Goal: Information Seeking & Learning: Learn about a topic

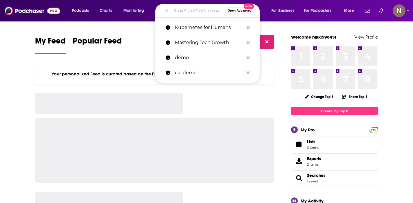
click at [189, 10] on input "Search podcasts, credits, & more..." at bounding box center [198, 10] width 54 height 9
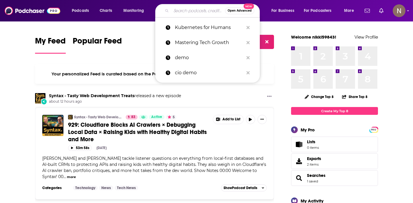
type input "l"
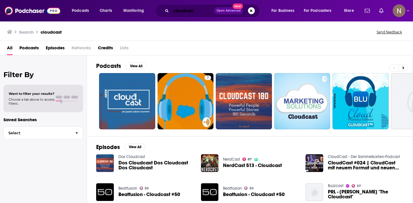
click at [185, 12] on input "cloudcast" at bounding box center [192, 10] width 43 height 9
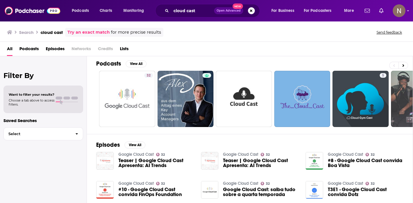
scroll to position [4, 0]
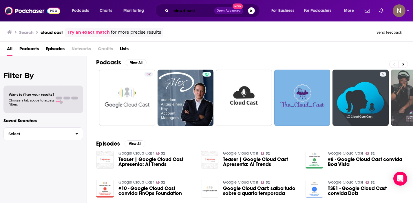
click at [185, 11] on input "cloud cast" at bounding box center [192, 10] width 43 height 9
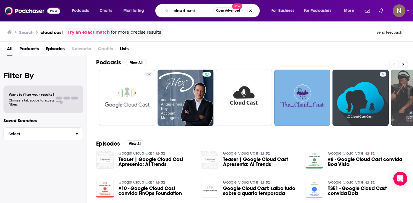
click at [185, 11] on input "cloud cast" at bounding box center [192, 10] width 42 height 9
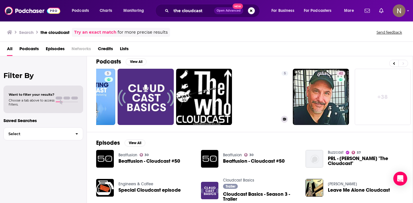
scroll to position [0, 215]
click at [193, 12] on input "the cloudcast" at bounding box center [192, 10] width 43 height 9
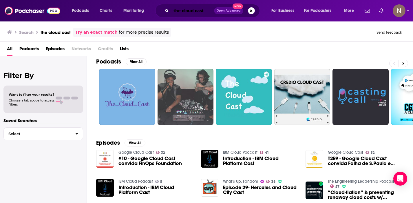
click at [193, 12] on input "the cloud cast" at bounding box center [192, 10] width 43 height 9
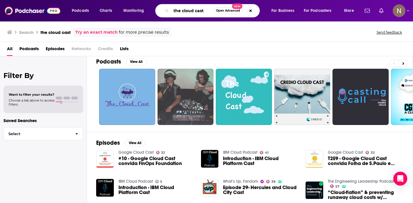
click at [193, 12] on input "the cloud cast" at bounding box center [192, 10] width 42 height 9
drag, startPoint x: 183, startPoint y: 10, endPoint x: 160, endPoint y: 10, distance: 22.3
click at [160, 10] on div "the cloud cast Open Advanced New" at bounding box center [207, 10] width 105 height 13
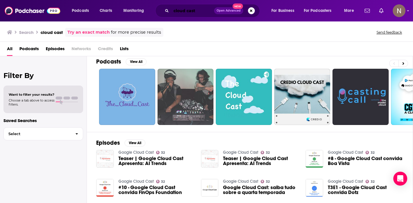
click at [187, 12] on input "cloud cast" at bounding box center [192, 10] width 43 height 9
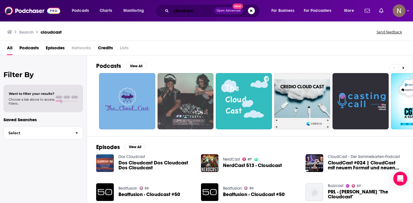
click at [194, 8] on input "cloudcast" at bounding box center [192, 10] width 43 height 9
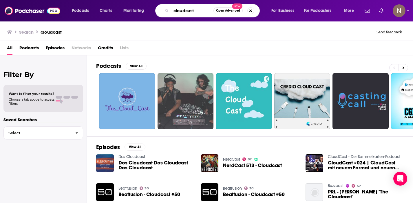
click at [194, 8] on input "cloudcast" at bounding box center [192, 10] width 42 height 9
paste input "About 4.6k-6.9k new episode listens"
type input "About 4.6k-6.9k new episode listens"
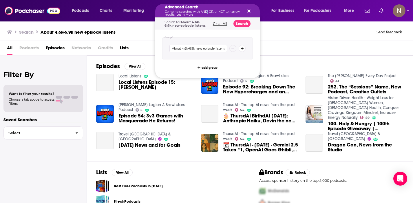
click at [206, 12] on p "Combine searches with AND, OR, or NOT to narrow results. Learn More" at bounding box center [203, 13] width 76 height 6
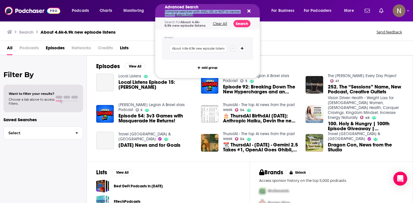
click at [206, 12] on p "Combine searches with AND, OR, or NOT to narrow results. Learn More" at bounding box center [203, 13] width 76 height 6
click at [252, 10] on div "Advanced Search Combine searches with AND, OR, or NOT to narrow results. Learn …" at bounding box center [207, 10] width 105 height 13
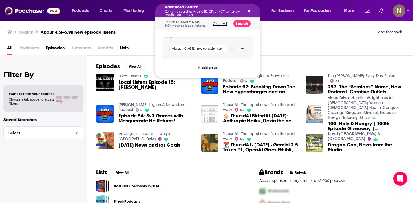
click at [246, 11] on button "Search podcasts, credits, & more..." at bounding box center [248, 10] width 5 height 5
click at [191, 12] on p "Combine searches with AND, OR, or NOT to narrow results. Learn More" at bounding box center [203, 13] width 76 height 6
click at [250, 9] on icon "Search podcasts, credits, & more..." at bounding box center [248, 11] width 3 height 5
click at [250, 11] on icon "Search podcasts, credits, & more..." at bounding box center [248, 11] width 3 height 5
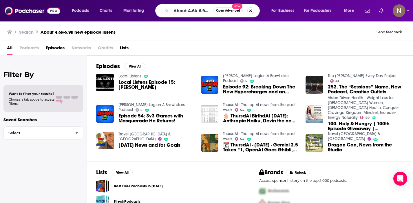
click at [250, 11] on button "Search podcasts, credits, & more..." at bounding box center [250, 10] width 7 height 7
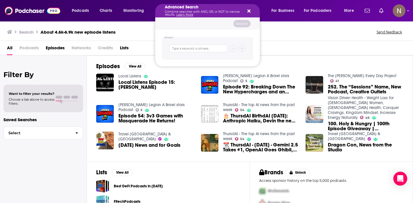
click at [290, 24] on div "Search About 4.6k-6.9k new episode listens Send feedback" at bounding box center [206, 31] width 413 height 20
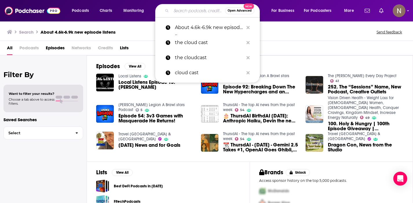
click at [169, 10] on div "Open Advanced New" at bounding box center [207, 10] width 105 height 13
click at [181, 10] on input "Search podcasts, credits, & more..." at bounding box center [198, 10] width 54 height 9
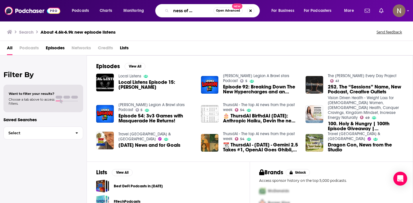
scroll to position [0, 23]
type input "the business of open source"
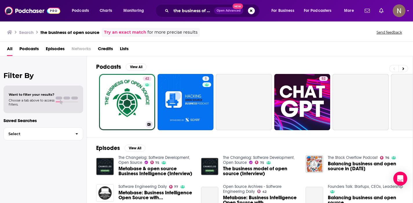
click at [149, 102] on div "42" at bounding box center [148, 98] width 10 height 45
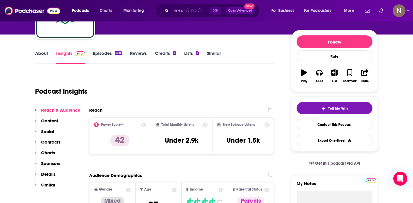
scroll to position [110, 0]
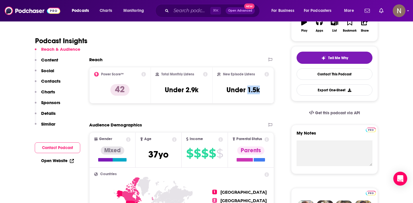
copy h3 "1.5k"
drag, startPoint x: 247, startPoint y: 90, endPoint x: 267, endPoint y: 90, distance: 19.7
click at [267, 90] on div "New Episode Listens Under 1.5k" at bounding box center [243, 85] width 52 height 27
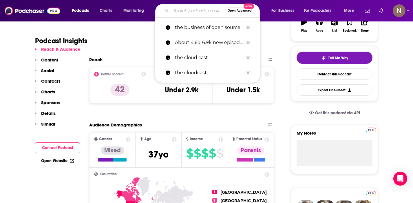
click at [200, 11] on input "Search podcasts, credits, & more..." at bounding box center [198, 10] width 54 height 9
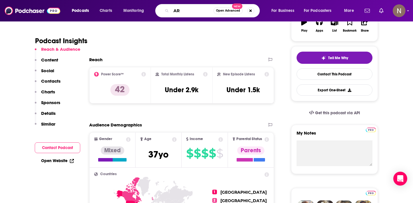
type input "A"
type input "ardan labs podcast"
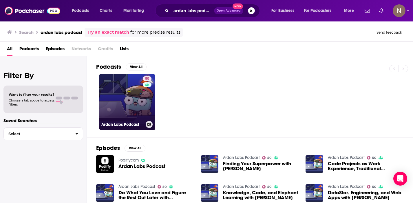
click at [125, 106] on link "50 Ardan Labs Podcast" at bounding box center [127, 102] width 56 height 56
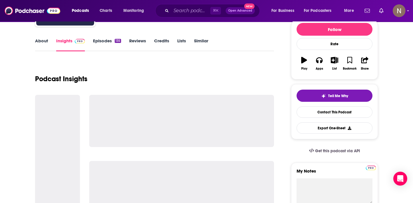
scroll to position [82, 0]
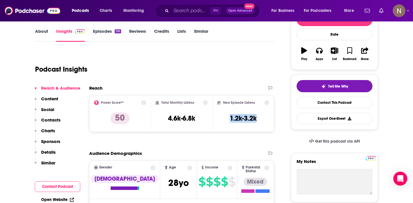
drag, startPoint x: 227, startPoint y: 118, endPoint x: 261, endPoint y: 118, distance: 34.5
click at [261, 118] on div "New Episode Listens 1.2k-3.2k" at bounding box center [243, 113] width 52 height 27
copy h3 "1.2k-3.2k"
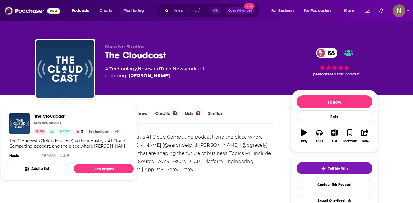
click at [183, 151] on div "The Cloudcast (@cloudcastpod) is the industry's #1 Cloud Computing podcast, and…" at bounding box center [154, 153] width 239 height 41
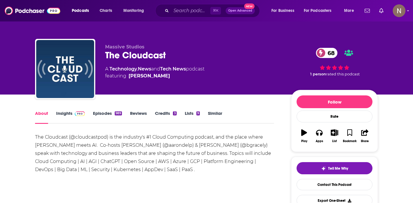
click at [100, 114] on link "Episodes 989" at bounding box center [107, 116] width 29 height 13
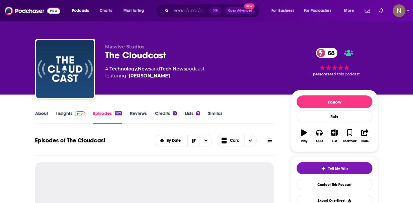
click at [54, 112] on div "About" at bounding box center [45, 116] width 21 height 13
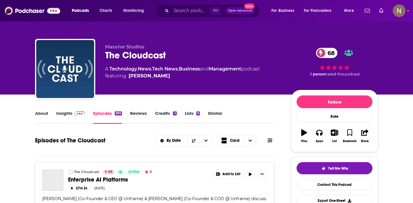
click at [65, 112] on link "Insights" at bounding box center [70, 116] width 29 height 13
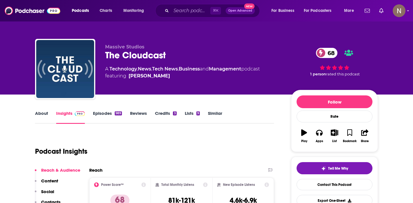
scroll to position [98, 0]
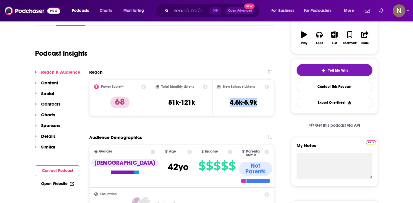
drag, startPoint x: 228, startPoint y: 100, endPoint x: 261, endPoint y: 102, distance: 33.6
click at [261, 101] on div "New Episode Listens 4.6k-6.9k" at bounding box center [243, 97] width 52 height 27
copy h3 "4.6k-6.9k"
click at [250, 100] on h3 "4.6k-6.9k" at bounding box center [243, 102] width 27 height 9
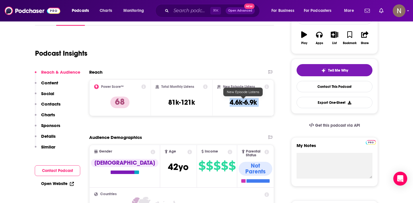
click at [250, 100] on h3 "4.6k-6.9k" at bounding box center [243, 102] width 27 height 9
click at [199, 11] on input "Search podcasts, credits, & more..." at bounding box center [190, 10] width 39 height 9
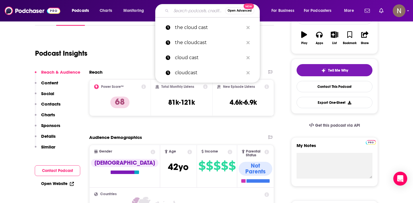
type input "d"
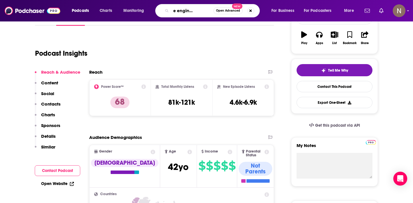
type input "software engineering daily"
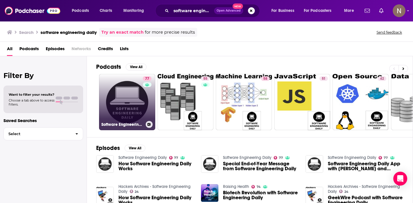
click at [119, 107] on link "77 Software Engineering Daily" at bounding box center [127, 102] width 56 height 56
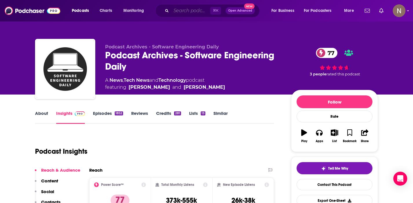
click at [191, 10] on input "Search podcasts, credits, & more..." at bounding box center [190, 10] width 39 height 9
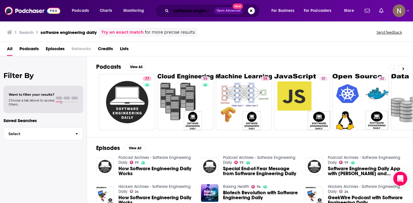
click at [202, 11] on input "software engineering daily" at bounding box center [192, 10] width 43 height 9
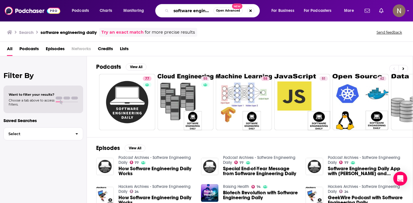
click at [202, 11] on input "software engineering daily" at bounding box center [192, 10] width 42 height 9
click at [207, 10] on input "software engineering daily" at bounding box center [192, 10] width 42 height 9
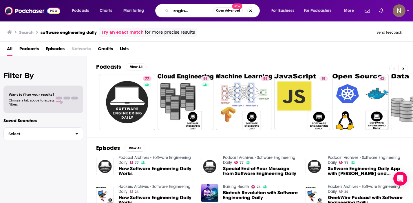
type input "software engineering radio"
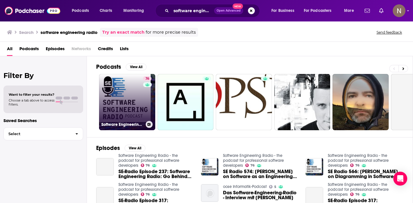
click at [120, 107] on link "76 Software Engineering Radio - the podcast for professional software developers" at bounding box center [127, 102] width 56 height 56
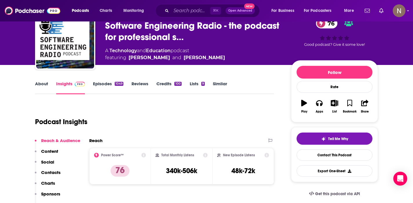
scroll to position [33, 0]
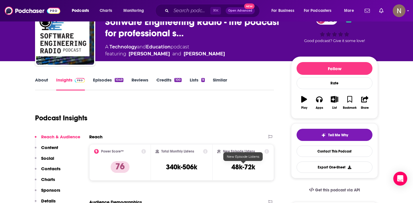
click at [229, 165] on div "New Episode Listens 48k-72k" at bounding box center [243, 162] width 52 height 27
copy div "48k-72k Export One-Sheet"
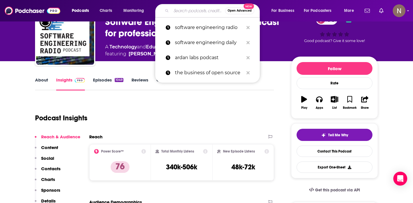
click at [190, 13] on input "Search podcasts, credits, & more..." at bounding box center [198, 10] width 54 height 9
paste input "KubeFM"
type input "KubeFM"
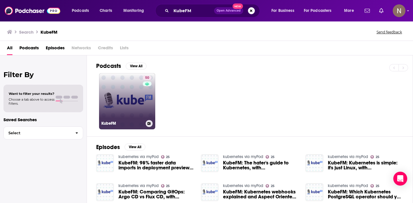
click at [114, 109] on link "50 KubeFM" at bounding box center [127, 101] width 56 height 56
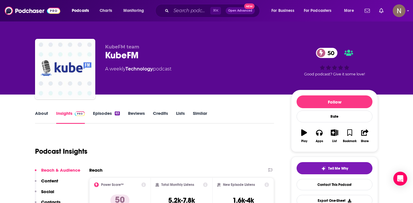
scroll to position [43, 0]
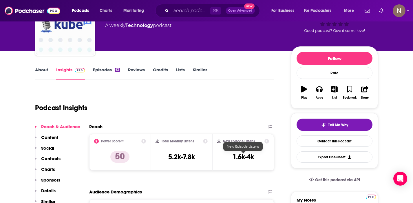
drag, startPoint x: 223, startPoint y: 158, endPoint x: 281, endPoint y: 158, distance: 57.6
drag, startPoint x: 239, startPoint y: 156, endPoint x: 257, endPoint y: 156, distance: 17.7
click at [257, 156] on div "New Episode Listens 1.6k-4k" at bounding box center [243, 152] width 52 height 27
copy h3 "1.6k-4k"
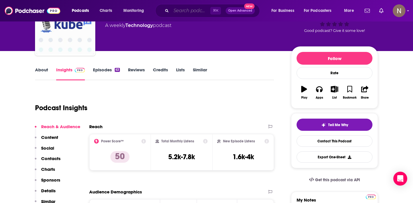
click at [192, 11] on input "Search podcasts, credits, & more..." at bounding box center [190, 10] width 39 height 9
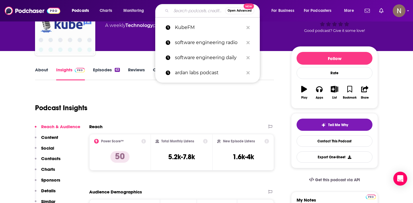
paste input "TFiR"
type input "TFiR"
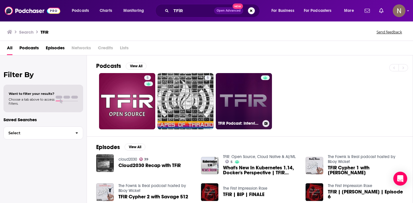
click at [227, 88] on link "TFiR Podcast: Interview with movers and shakers of tech world" at bounding box center [244, 101] width 56 height 56
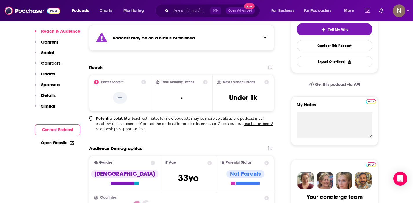
scroll to position [154, 0]
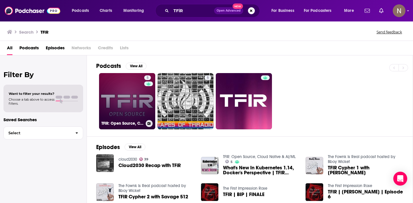
click at [108, 102] on link "5 TFIR: Open Source, Cloud Native & AI/ML" at bounding box center [127, 101] width 56 height 56
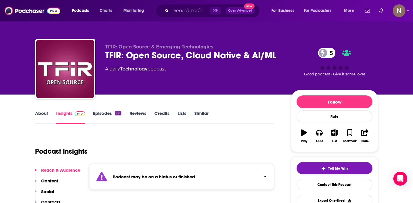
click at [111, 115] on link "Episodes 150" at bounding box center [107, 116] width 28 height 13
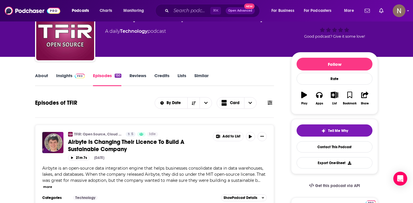
scroll to position [101, 0]
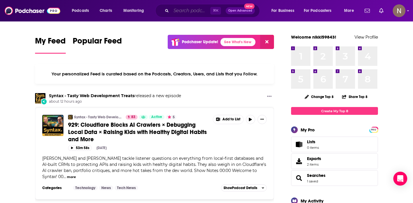
click at [187, 12] on input "Search podcasts, credits, & more..." at bounding box center [190, 10] width 39 height 9
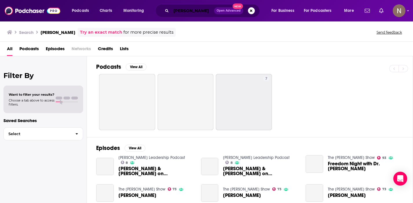
click at [176, 11] on input "jeff myer" at bounding box center [192, 10] width 43 height 9
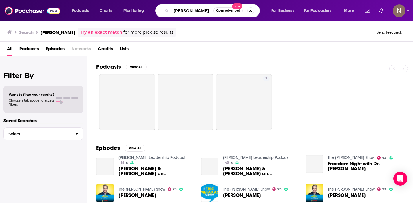
click at [176, 11] on input "jeff myer" at bounding box center [192, 10] width 42 height 9
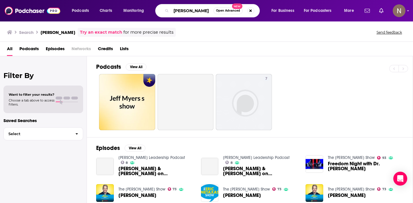
type input "jon myer"
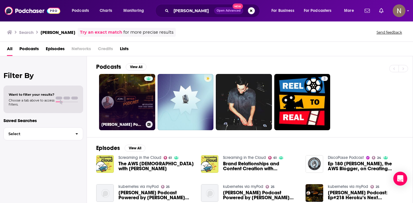
click at [119, 105] on link "Jon Myer Podcast" at bounding box center [127, 102] width 56 height 56
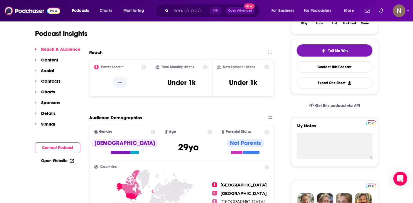
scroll to position [83, 0]
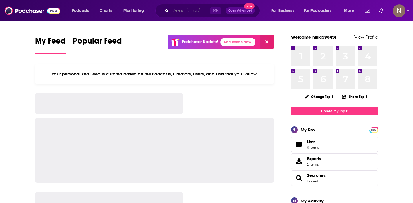
click at [176, 11] on input "Search podcasts, credits, & more..." at bounding box center [190, 10] width 39 height 9
paste input "Coffee & Open Source"
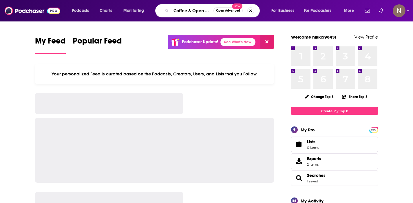
scroll to position [0, 9]
type input "Coffee & Open Source"
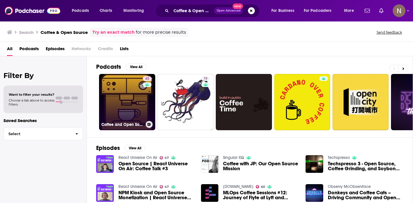
click at [145, 116] on div "43" at bounding box center [148, 98] width 10 height 45
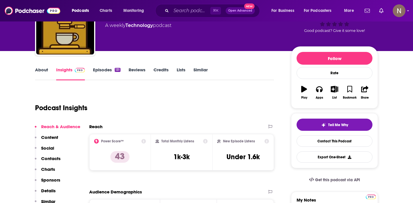
scroll to position [64, 0]
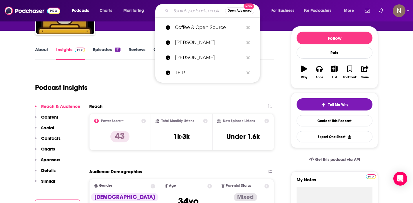
click at [182, 12] on input "Search podcasts, credits, & more..." at bounding box center [198, 10] width 54 height 9
paste input "Open Source Startup Podcast"
type input "Open Source Startup Podcast"
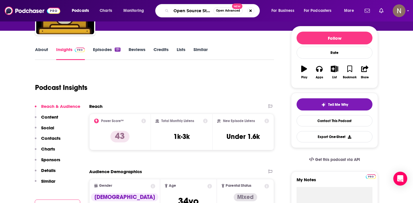
scroll to position [0, 26]
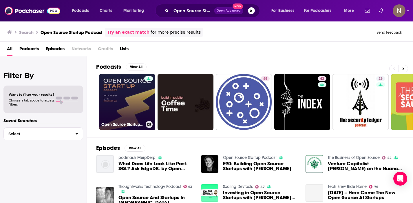
click at [128, 101] on link "Open Source Startup Podcast" at bounding box center [127, 102] width 56 height 56
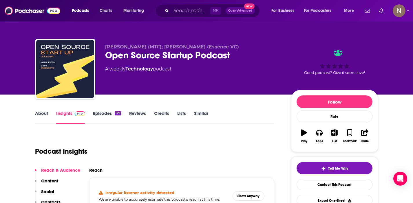
click at [97, 110] on link "Episodes 179" at bounding box center [107, 116] width 28 height 13
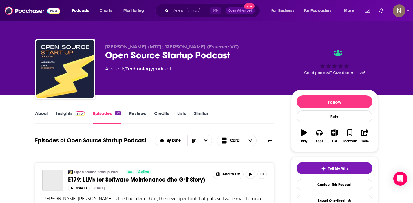
click at [76, 116] on link "Insights" at bounding box center [70, 116] width 29 height 13
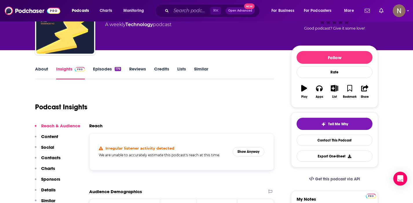
scroll to position [78, 0]
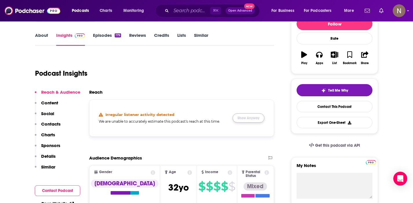
click at [246, 119] on button "Show Anyway" at bounding box center [249, 117] width 32 height 9
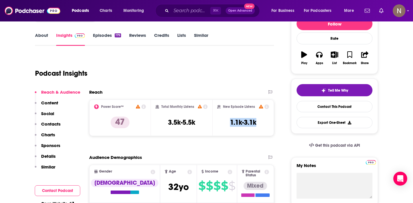
drag, startPoint x: 217, startPoint y: 123, endPoint x: 268, endPoint y: 123, distance: 51.0
click at [268, 123] on div "New Episode Listens 1.1k-3.1k" at bounding box center [243, 117] width 52 height 27
copy h3 "1.1k-3.1k"
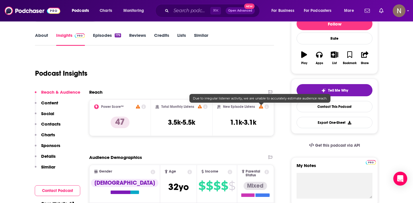
click at [263, 106] on icon at bounding box center [261, 107] width 4 height 4
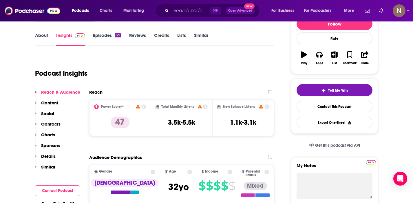
click at [266, 107] on icon at bounding box center [266, 106] width 5 height 5
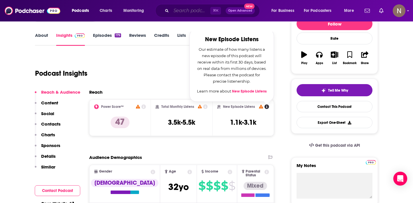
click at [184, 9] on input "Search podcasts, credits, & more..." at bounding box center [190, 10] width 39 height 9
paste input "Kubelist"
type input "Kubelist"
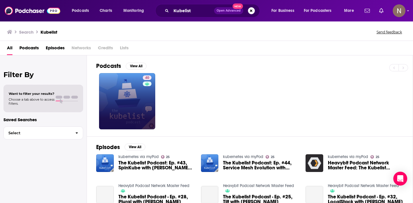
click at [129, 102] on link "40" at bounding box center [127, 101] width 56 height 56
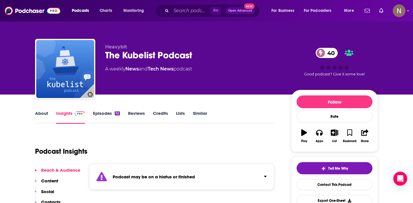
scroll to position [115, 0]
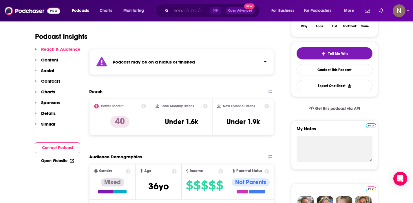
click at [181, 12] on input "Search podcasts, credits, & more..." at bounding box center [190, 10] width 39 height 9
paste input "The New Stack Makers"
type input "The New Stack Makers"
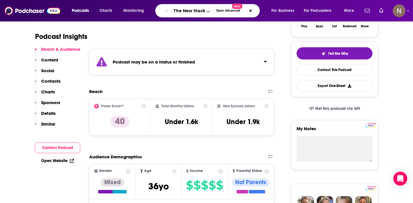
scroll to position [0, 11]
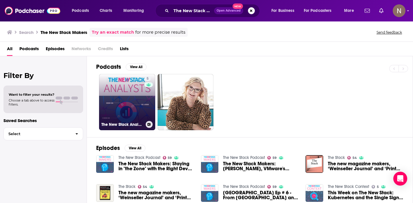
click at [136, 127] on div "The New Stack Analysts" at bounding box center [127, 124] width 52 height 7
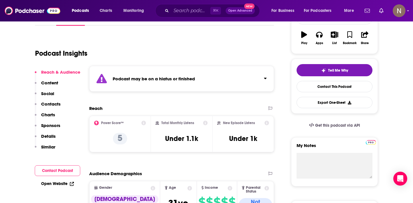
scroll to position [97, 0]
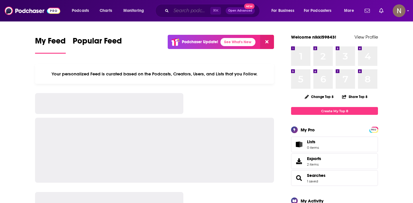
click at [179, 11] on input "Search podcasts, credits, & more..." at bounding box center [190, 10] width 39 height 9
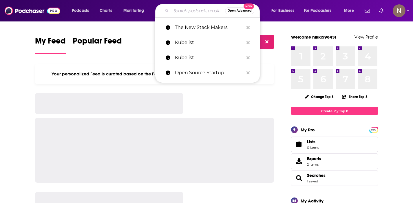
paste input "Kubernetes Bytes"
type input "Kubernetes Bytes"
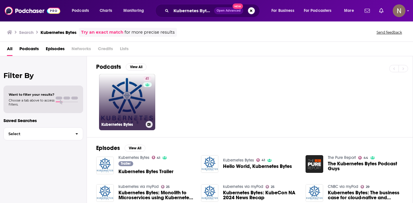
click at [133, 90] on link "41 Kubernetes Bytes" at bounding box center [127, 102] width 56 height 56
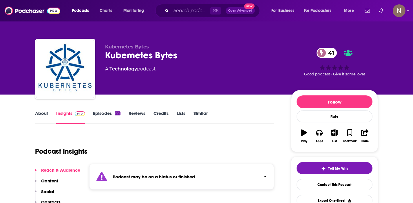
click at [100, 120] on link "Episodes 88" at bounding box center [107, 116] width 28 height 13
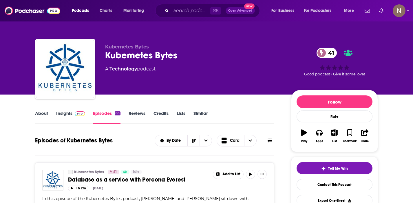
click at [68, 112] on link "Insights" at bounding box center [70, 116] width 29 height 13
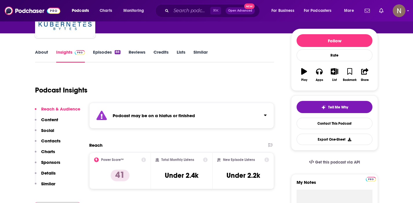
scroll to position [145, 0]
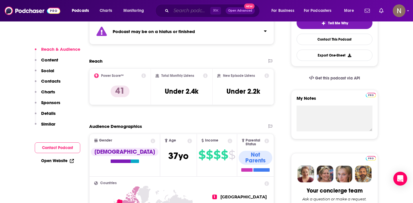
click at [175, 8] on input "Search podcasts, credits, & more..." at bounding box center [190, 10] width 39 height 9
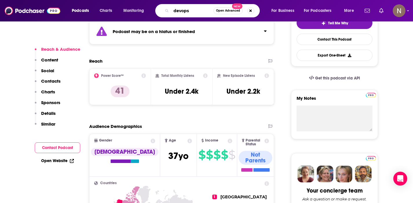
click at [197, 12] on input "devops" at bounding box center [192, 10] width 42 height 9
paste input "DevOps and Docker Talk"
type input "DevOps and Docker Talk"
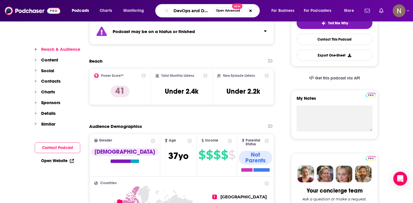
scroll to position [0, 15]
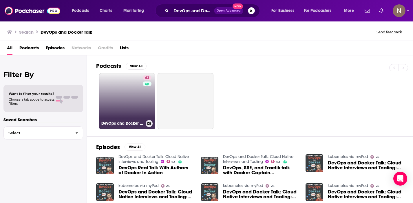
click at [138, 116] on link "63 DevOps and Docker Talk: Cloud Native Interviews and Tooling" at bounding box center [127, 101] width 56 height 56
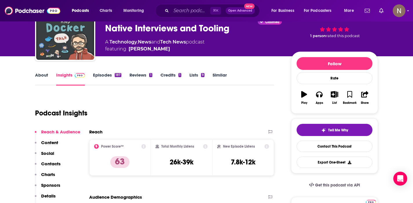
scroll to position [84, 0]
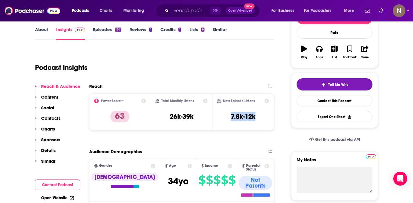
drag, startPoint x: 227, startPoint y: 117, endPoint x: 261, endPoint y: 115, distance: 33.9
click at [261, 115] on div "New Episode Listens 7.8k-12k" at bounding box center [243, 111] width 52 height 27
copy h3 "7.8k-12k"
click at [186, 13] on input "Search podcasts, credits, & more..." at bounding box center [190, 10] width 39 height 9
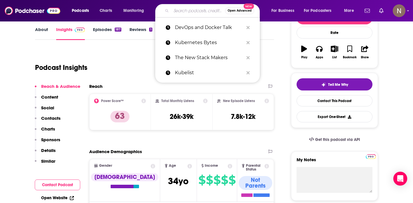
paste input "Category Visionaries"
type input "Category Visionaries"
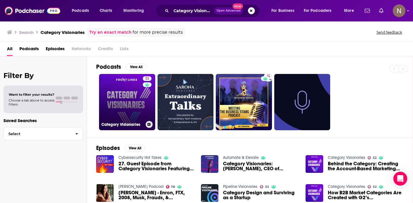
click at [112, 117] on link "32 Category Visionaries" at bounding box center [127, 102] width 56 height 56
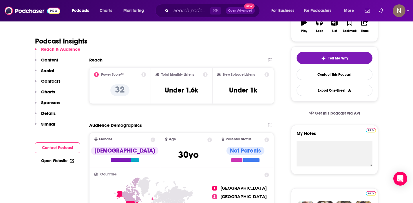
scroll to position [110, 0]
click at [183, 7] on input "Search podcasts, credits, & more..." at bounding box center [190, 10] width 39 height 9
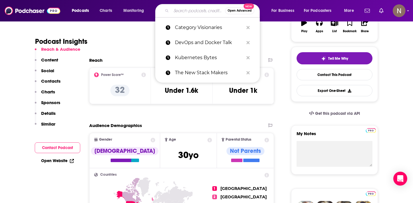
paste input "[PERSON_NAME] Cuddle"
type input "[PERSON_NAME] Cuddle"
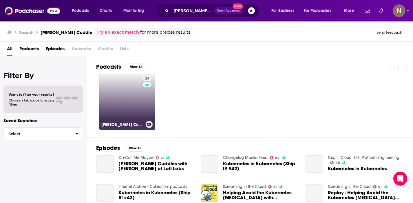
click at [129, 105] on link "29 [PERSON_NAME] Cuddle" at bounding box center [127, 102] width 56 height 56
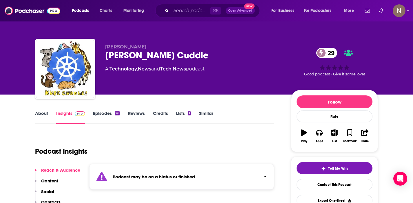
click at [98, 112] on link "Episodes 26" at bounding box center [106, 116] width 27 height 13
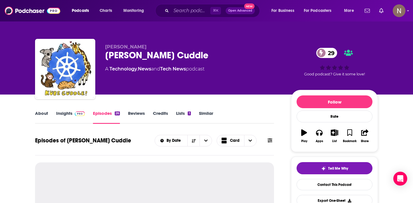
click at [68, 114] on link "Insights" at bounding box center [70, 116] width 29 height 13
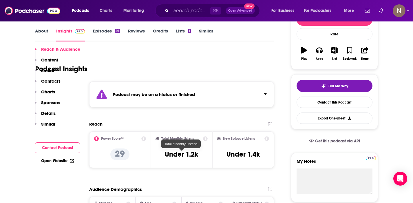
scroll to position [118, 0]
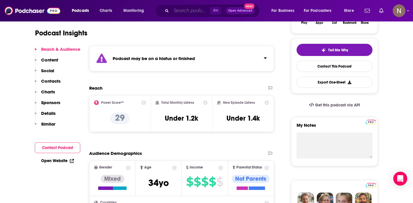
click at [180, 11] on input "Search podcasts, credits, & more..." at bounding box center [190, 10] width 39 height 9
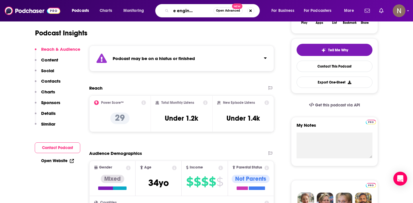
scroll to position [0, 20]
type input "software engineering daily"
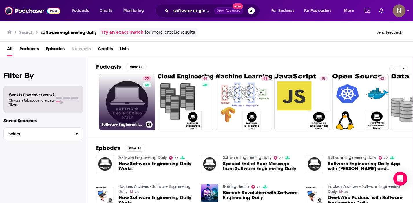
click at [122, 102] on link "77 Software Engineering Daily" at bounding box center [127, 102] width 56 height 56
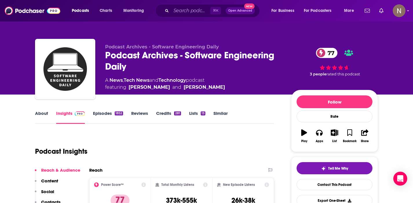
scroll to position [123, 0]
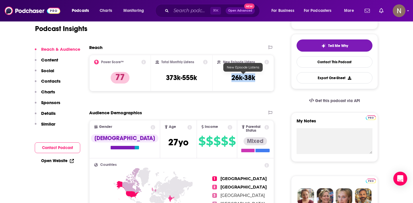
drag, startPoint x: 229, startPoint y: 80, endPoint x: 255, endPoint y: 80, distance: 26.1
click at [256, 80] on div "New Episode Listens 26k-38k" at bounding box center [243, 73] width 52 height 27
copy h3 "26k-38k"
